Goal: Task Accomplishment & Management: Manage account settings

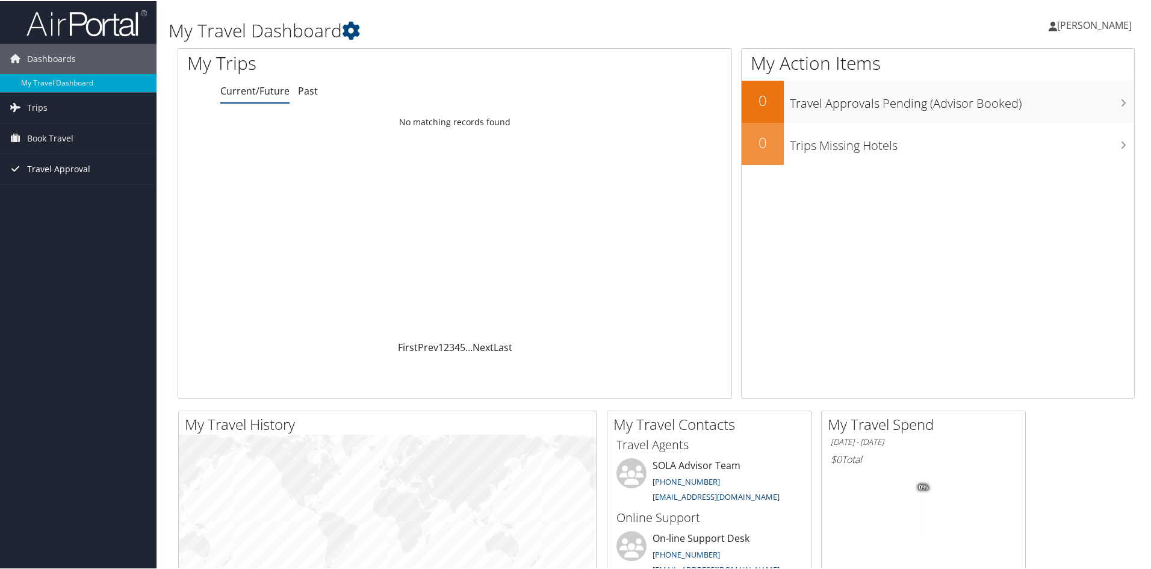
click at [53, 173] on span "Travel Approval" at bounding box center [58, 168] width 63 height 30
click at [56, 169] on span "Travel Approval" at bounding box center [58, 168] width 63 height 30
click at [51, 246] on link "Approvals (Beta)" at bounding box center [78, 246] width 157 height 18
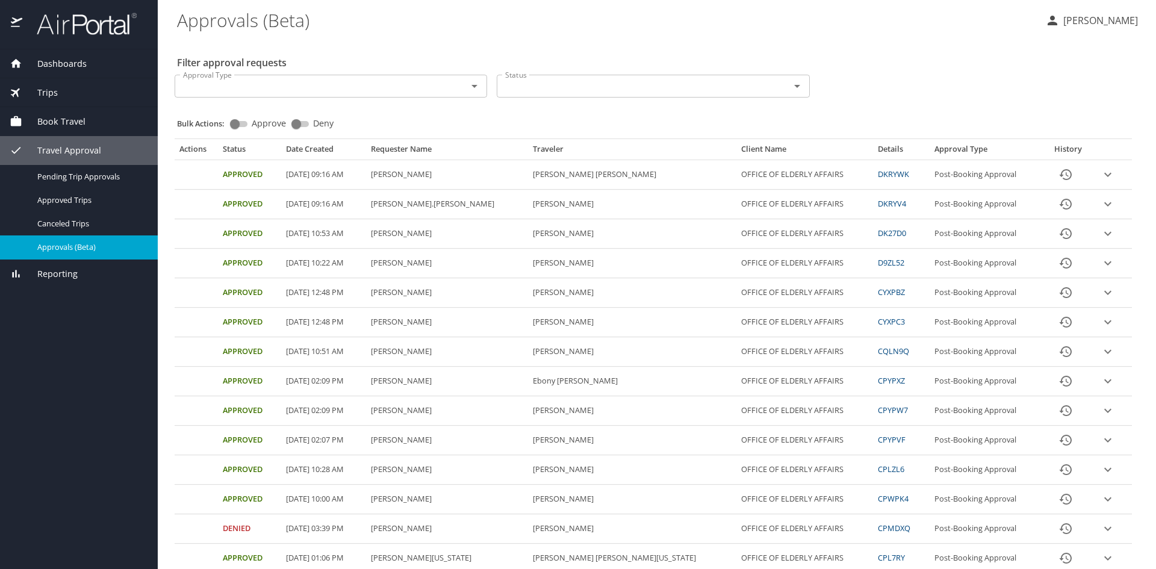
click at [910, 76] on div "Approval Type Approval Type Status Status" at bounding box center [653, 85] width 967 height 40
click at [902, 79] on div "Approval Type Approval Type Status Status" at bounding box center [653, 85] width 967 height 40
click at [974, 87] on div "Approval Type Approval Type Status Status" at bounding box center [653, 85] width 967 height 40
click at [1060, 20] on p "Camille Rodgers" at bounding box center [1099, 20] width 78 height 14
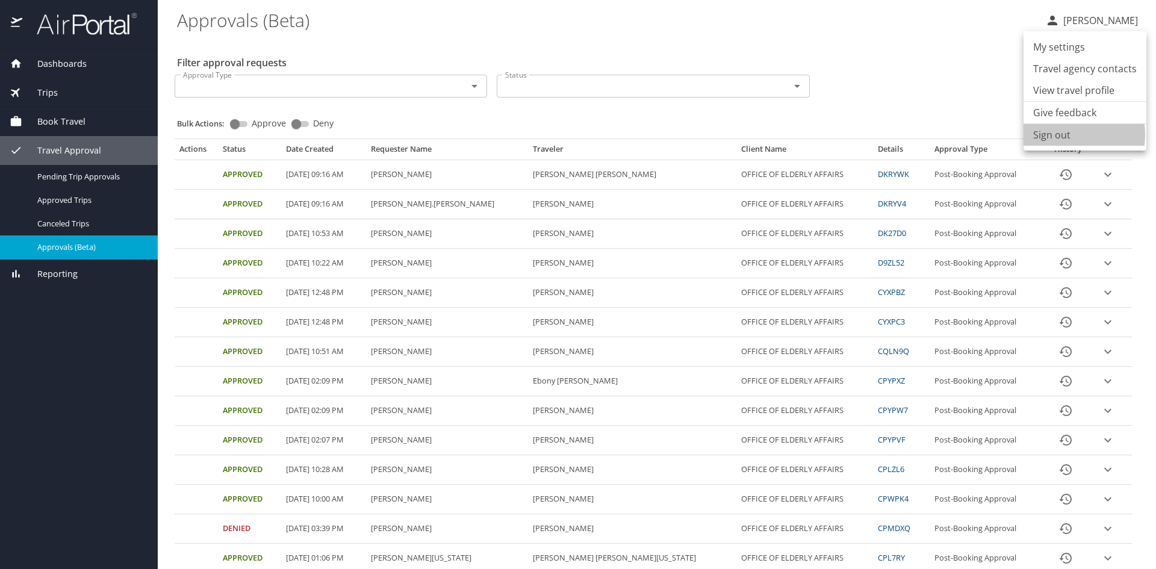
click at [1054, 135] on li "Sign out" at bounding box center [1085, 135] width 123 height 22
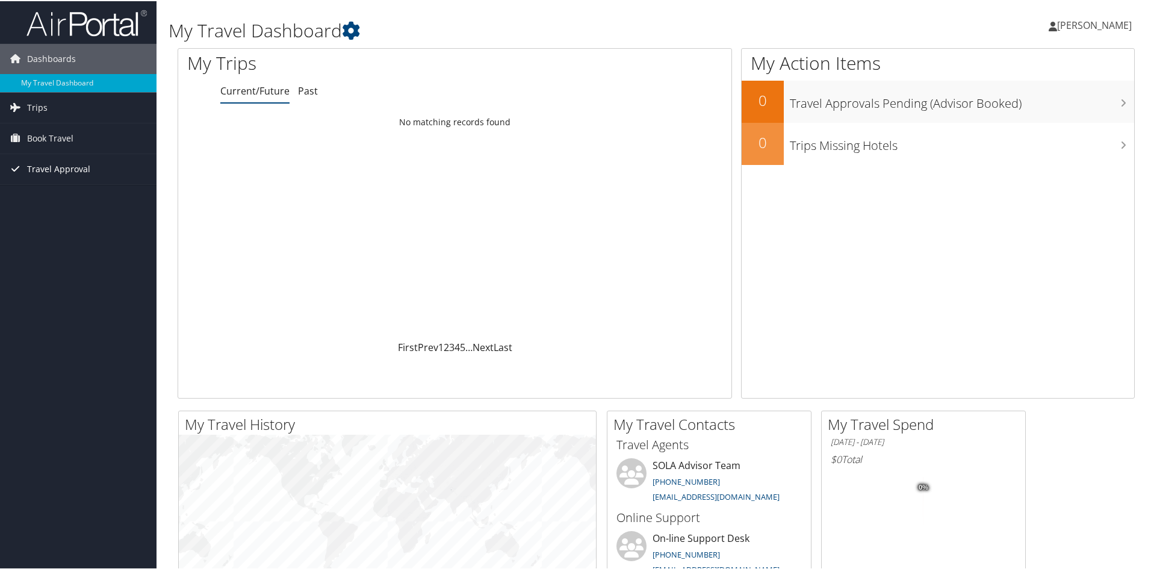
click at [34, 160] on span "Travel Approval" at bounding box center [58, 168] width 63 height 30
click at [52, 210] on link "Approved Trips" at bounding box center [78, 210] width 157 height 18
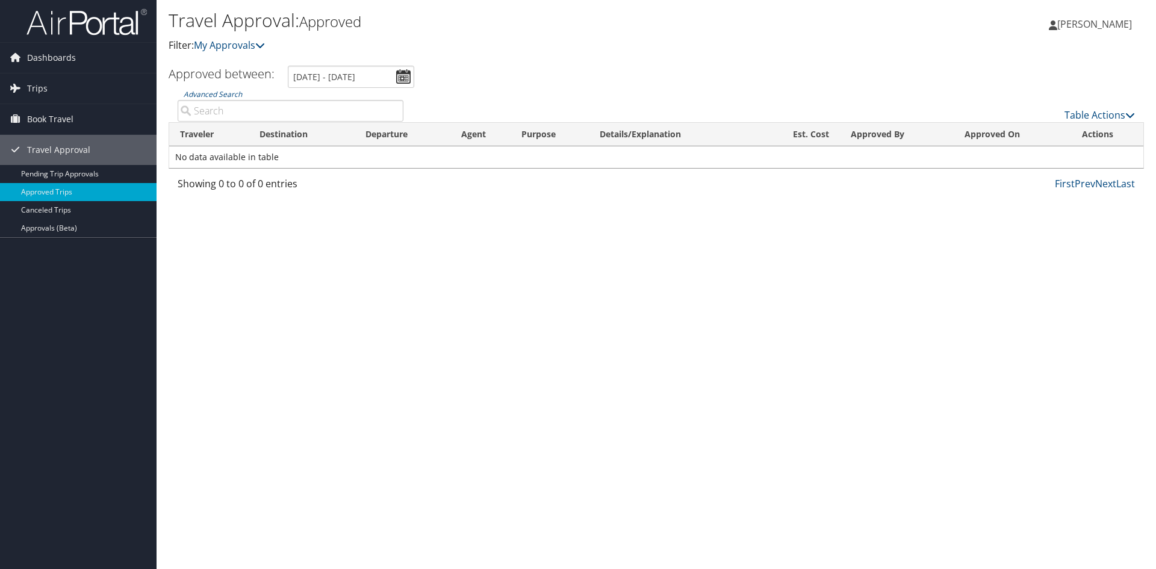
click at [784, 75] on ul "Approved between: 8/30/2025 - 9/30/2025" at bounding box center [649, 77] width 989 height 22
click at [60, 226] on link "Approvals (Beta)" at bounding box center [78, 228] width 157 height 18
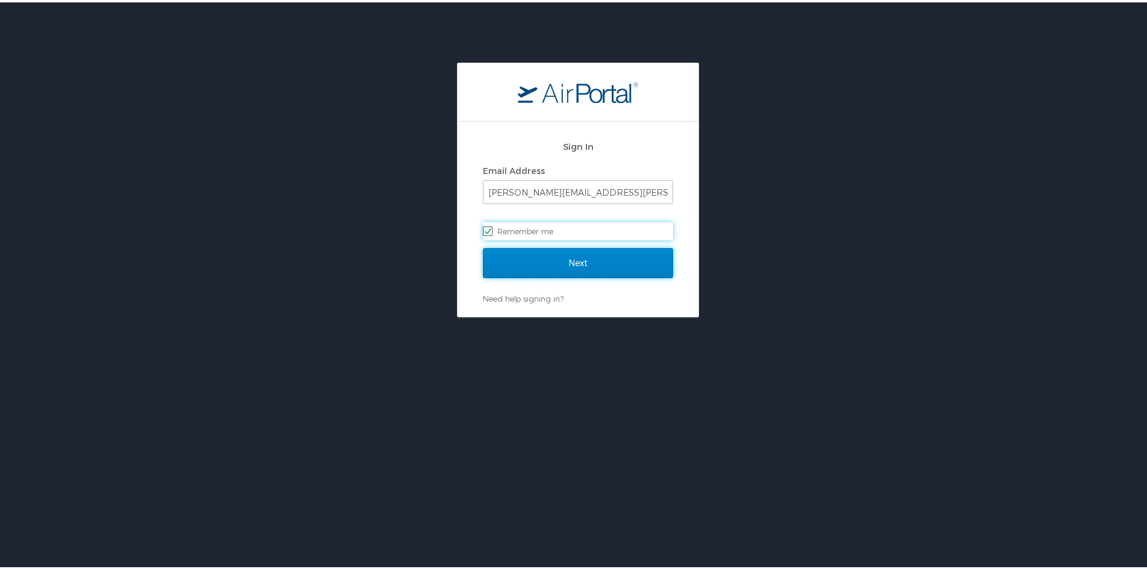
click at [647, 261] on input "Next" at bounding box center [578, 261] width 190 height 30
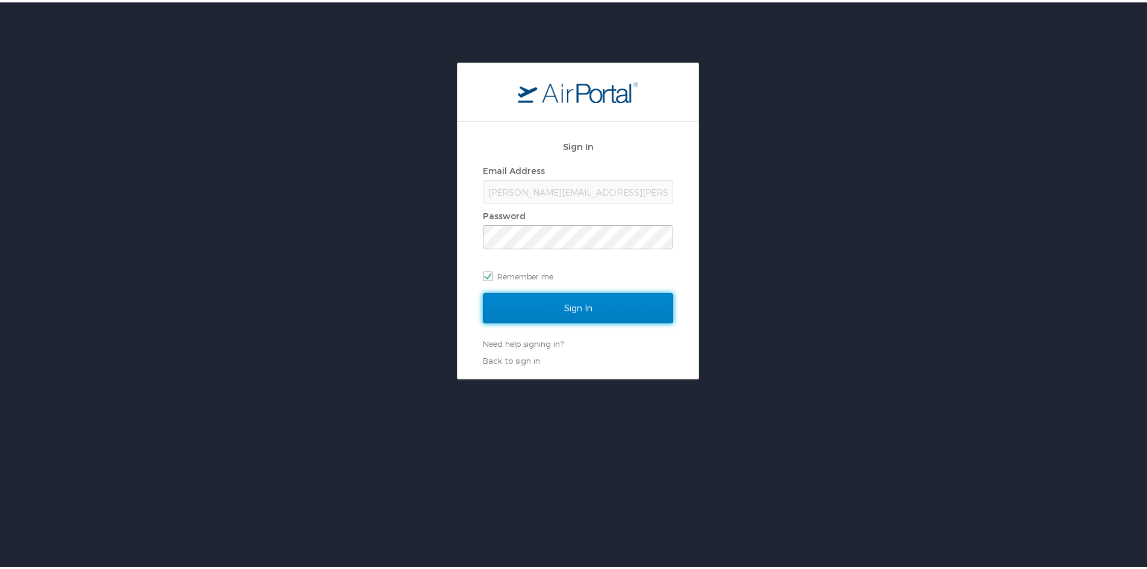
click at [634, 300] on input "Sign In" at bounding box center [578, 306] width 190 height 30
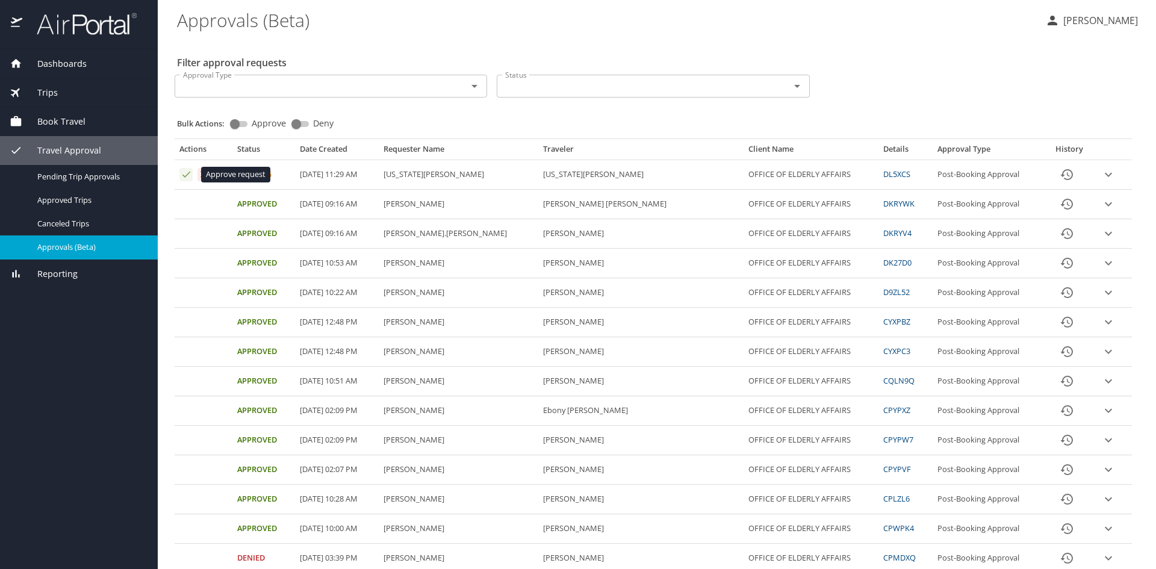
click at [185, 176] on icon "Approval table" at bounding box center [186, 175] width 8 height 6
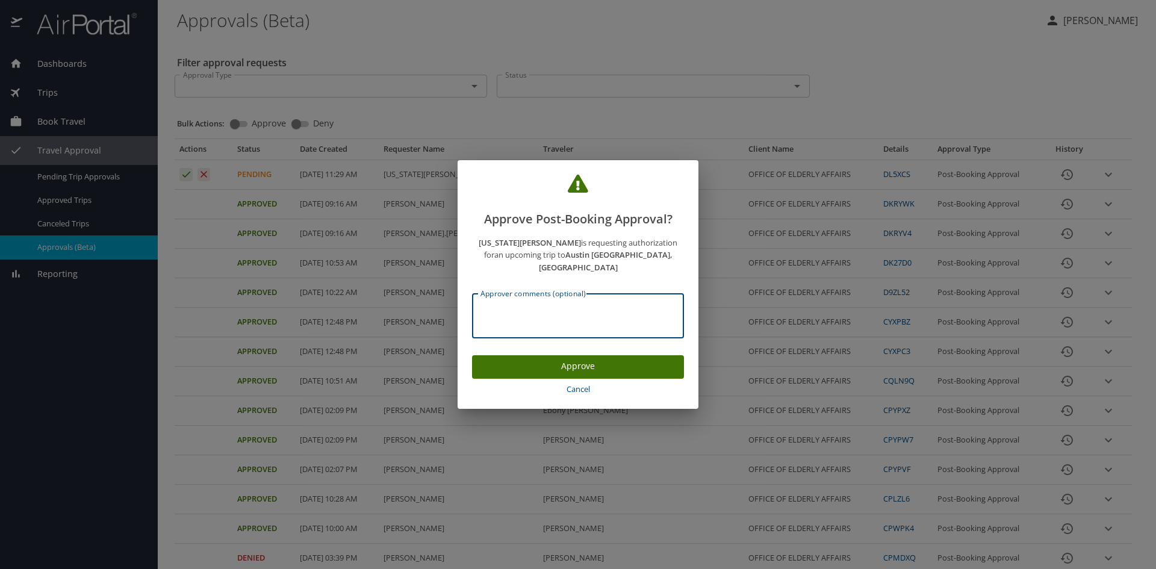
click at [580, 311] on textarea "Approver comments (optional)" at bounding box center [577, 316] width 195 height 23
click at [588, 361] on span "Approve" at bounding box center [578, 366] width 193 height 15
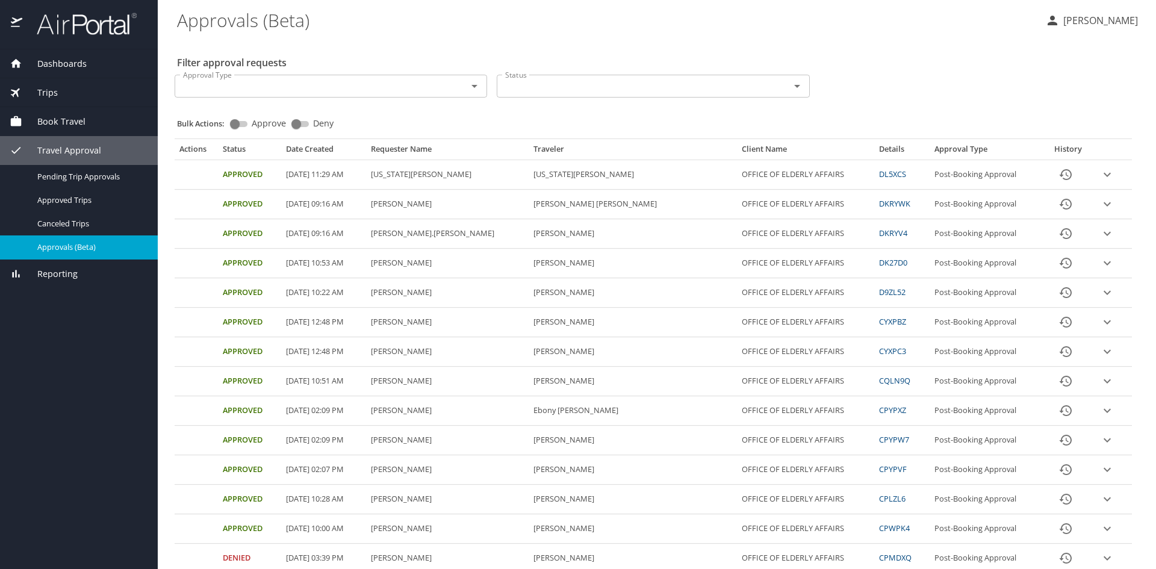
click at [1100, 178] on icon "expand row" at bounding box center [1107, 174] width 14 height 14
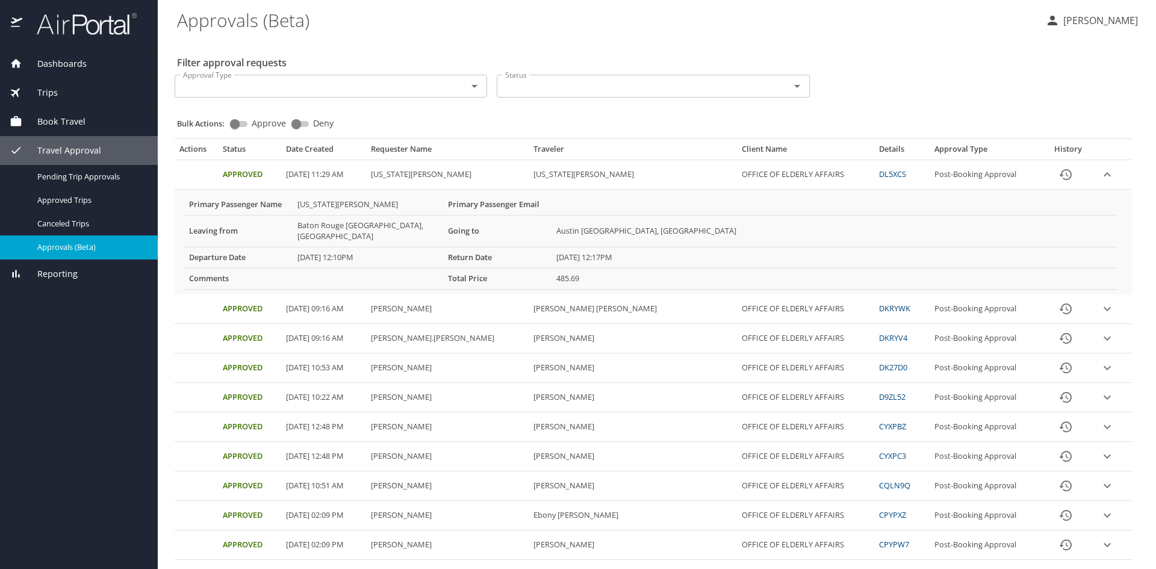
click at [1100, 178] on icon "expand row" at bounding box center [1107, 174] width 14 height 14
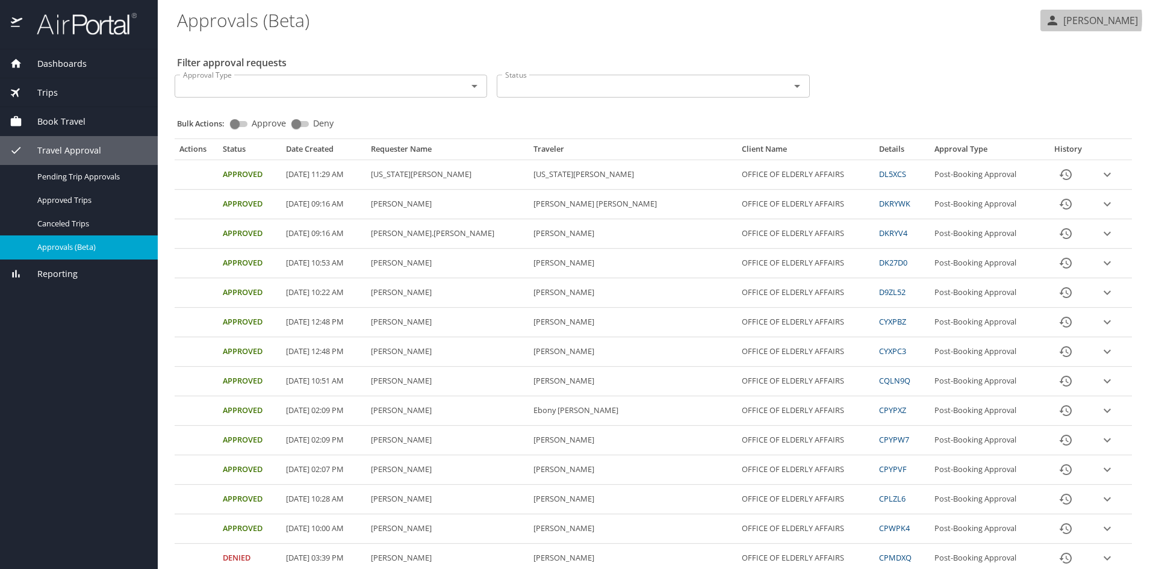
click at [1060, 19] on p "Camille Rodgers" at bounding box center [1099, 20] width 78 height 14
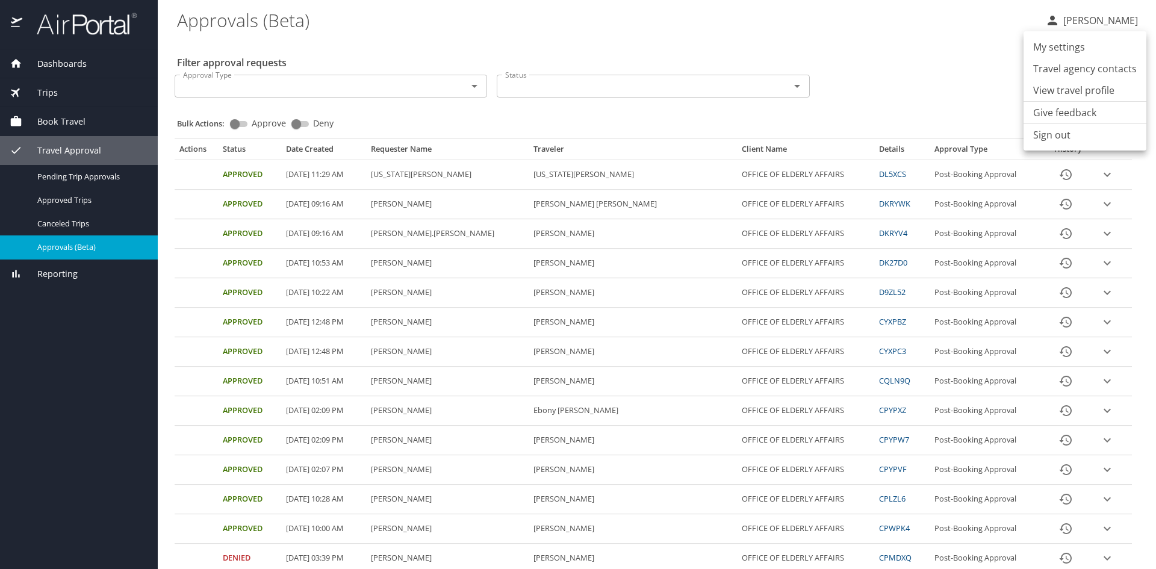
click at [1062, 132] on li "Sign out" at bounding box center [1085, 135] width 123 height 22
